Goal: Navigation & Orientation: Find specific page/section

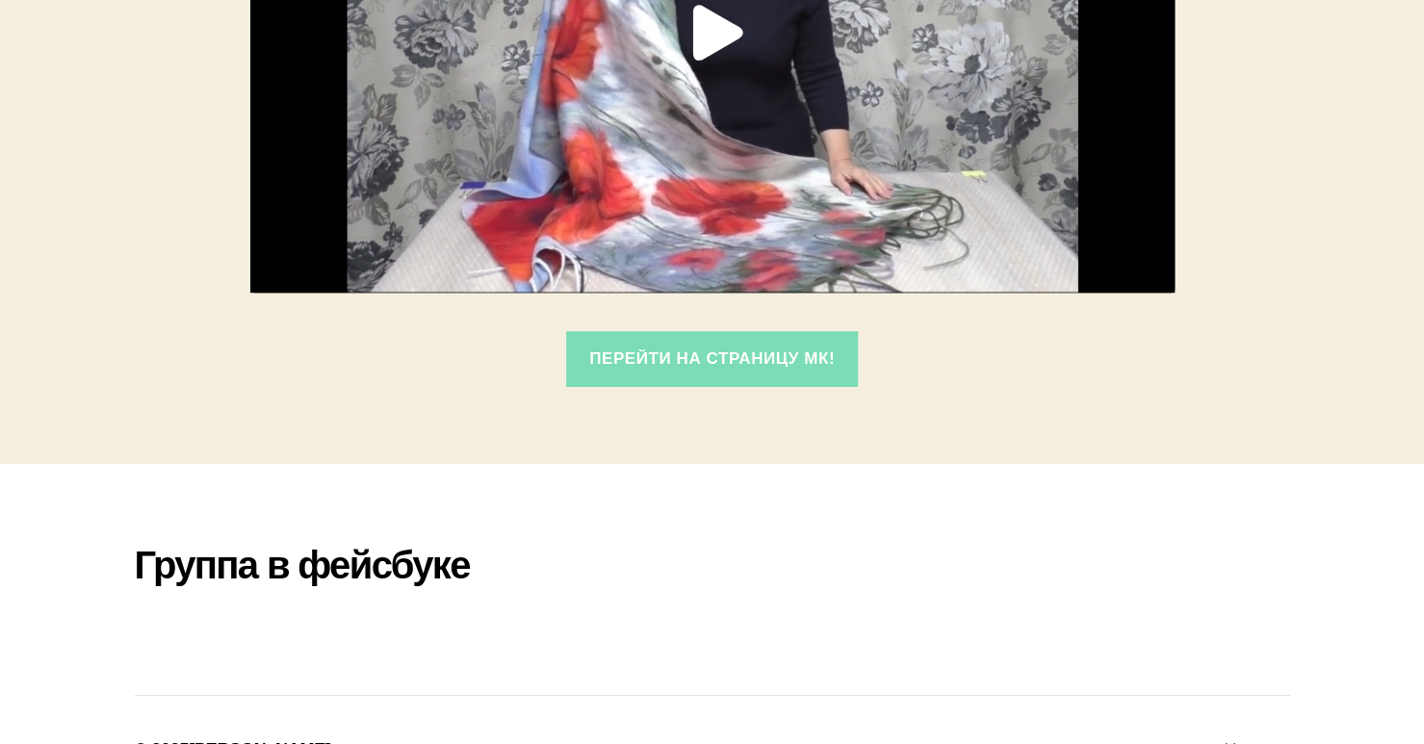
scroll to position [680, 0]
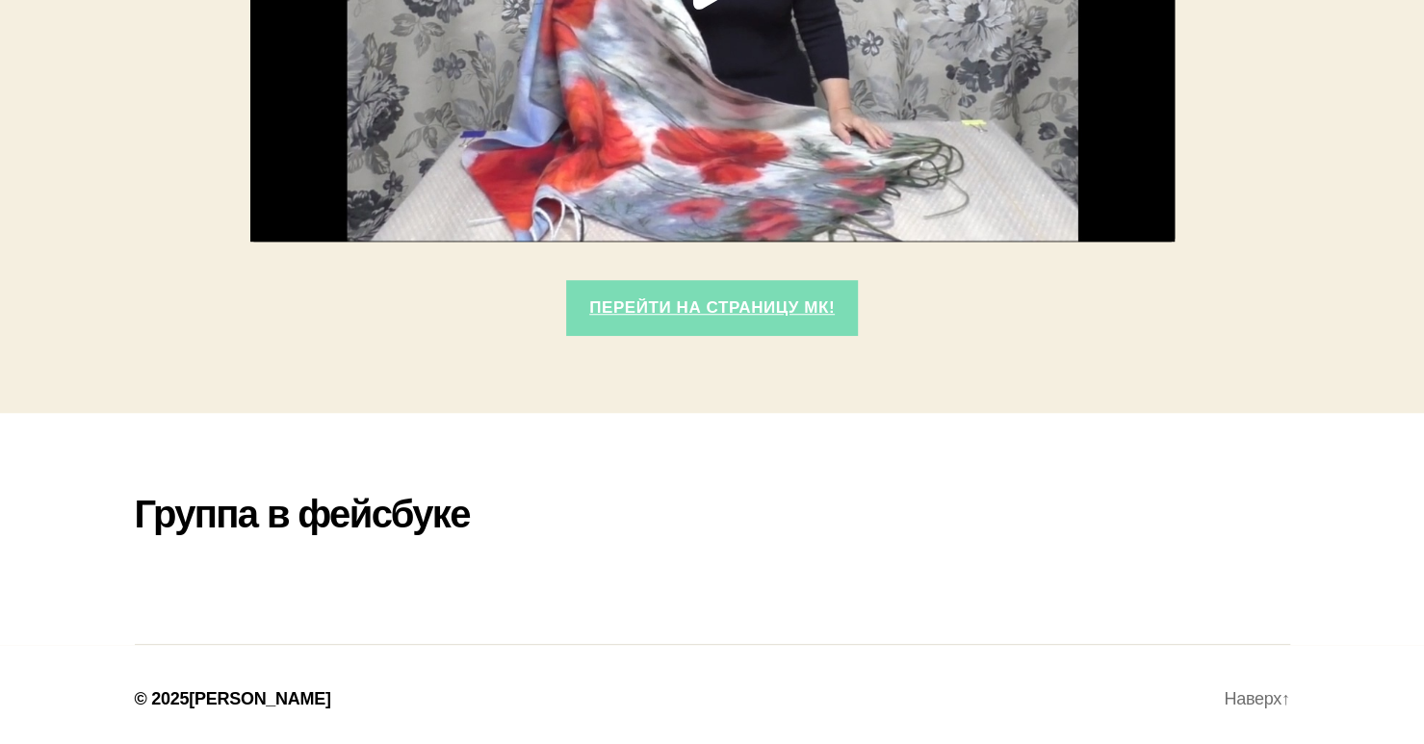
click at [679, 304] on link "Перейти на страницу МК!" at bounding box center [712, 308] width 293 height 57
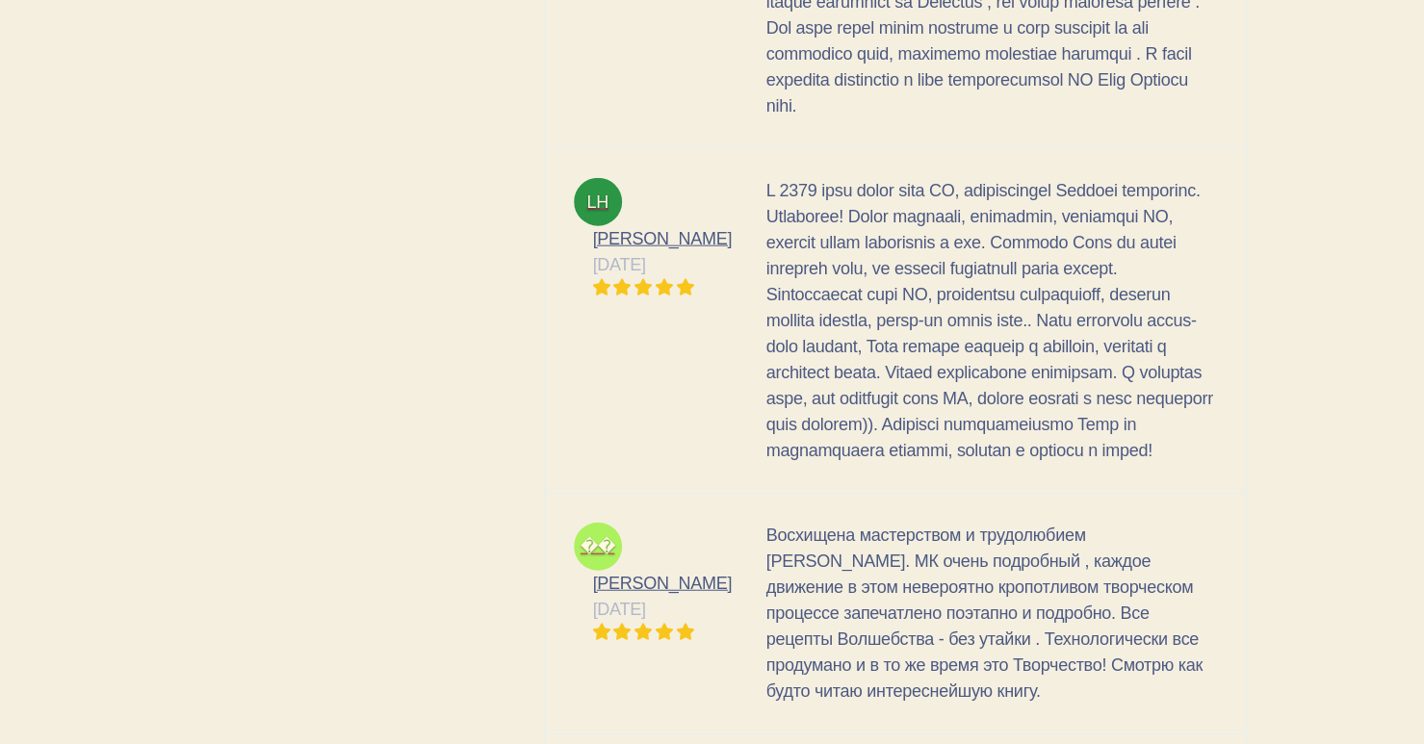
scroll to position [2593, 0]
